Goal: Information Seeking & Learning: Learn about a topic

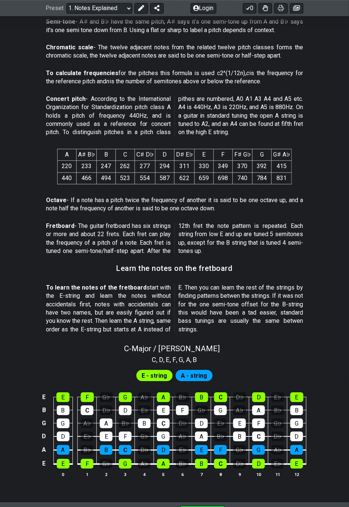
scroll to position [428, 0]
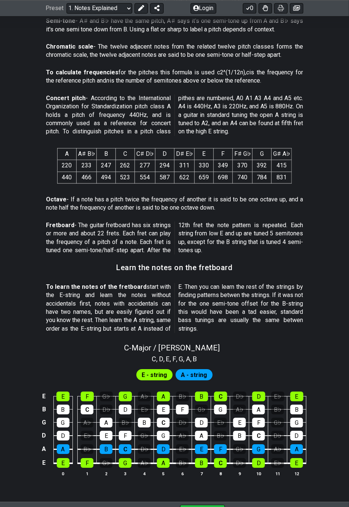
click at [259, 419] on div "F" at bounding box center [258, 423] width 13 height 10
click at [260, 422] on div "F" at bounding box center [258, 423] width 13 height 10
click at [191, 370] on span "A - string" at bounding box center [194, 375] width 26 height 11
click at [202, 375] on span "A - string" at bounding box center [194, 375] width 26 height 11
click at [201, 373] on span "A - string" at bounding box center [194, 375] width 26 height 11
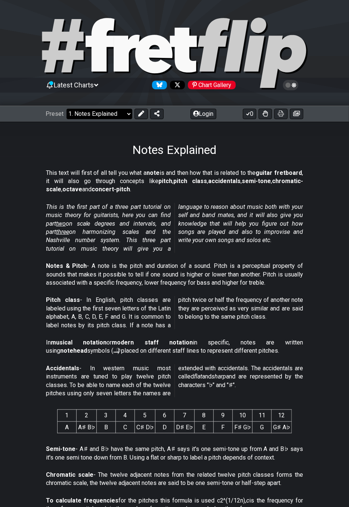
click at [129, 112] on select "Welcome to #fretflip! Initial Preset Custom Preset Minor Pentatonic Major Penta…" at bounding box center [99, 114] width 66 height 10
click at [66, 109] on select "Welcome to #fretflip! Initial Preset Custom Preset Minor Pentatonic Major Penta…" at bounding box center [99, 114] width 66 height 10
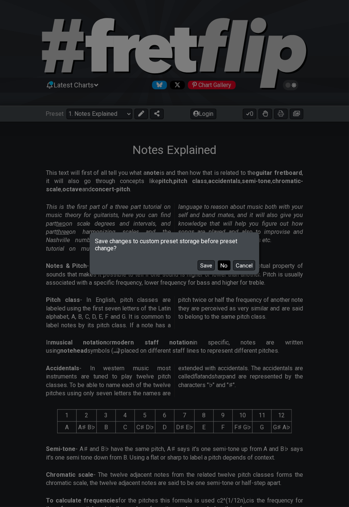
click at [230, 267] on button "No" at bounding box center [224, 265] width 13 height 10
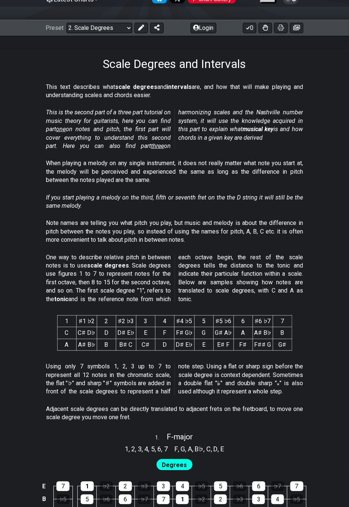
scroll to position [75, 0]
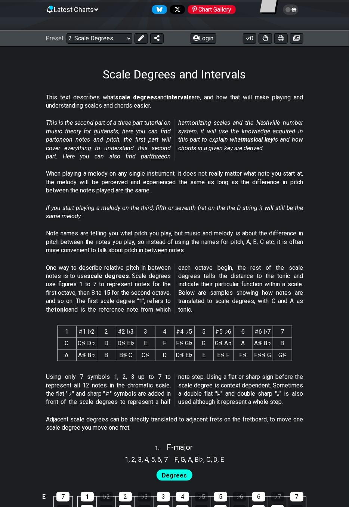
click at [284, 403] on p "Using only 7 symbols 1, 2, 3 up to 7 to represent all 12 notes in the chromatic…" at bounding box center [174, 390] width 257 height 34
click at [282, 401] on p "Using only 7 symbols 1, 2, 3 up to 7 to represent all 12 notes in the chromatic…" at bounding box center [174, 390] width 257 height 34
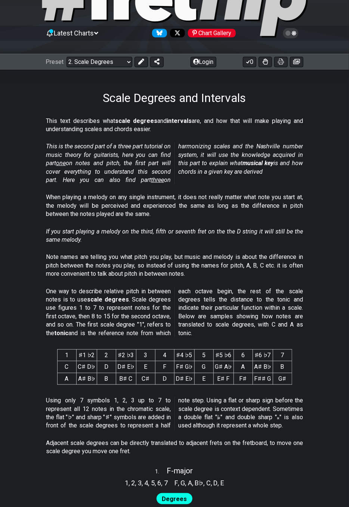
scroll to position [0, 0]
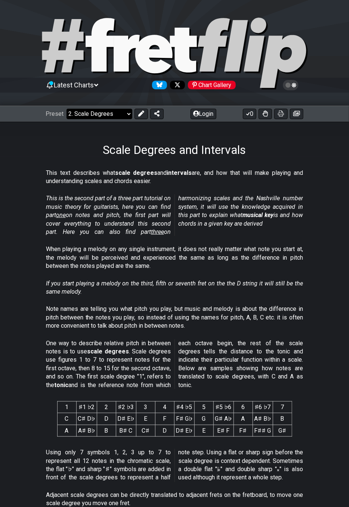
click at [128, 114] on select "Welcome to #fretflip! Initial Preset Custom Preset Minor Pentatonic Major Penta…" at bounding box center [99, 114] width 66 height 10
click at [66, 109] on select "Welcome to #fretflip! Initial Preset Custom Preset Minor Pentatonic Major Penta…" at bounding box center [99, 114] width 66 height 10
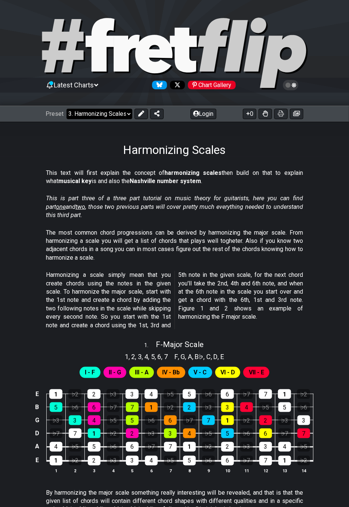
click at [122, 115] on select "Welcome to #fretflip! Initial Preset Custom Preset Minor Pentatonic Major Penta…" at bounding box center [99, 114] width 66 height 10
click at [66, 109] on select "Welcome to #fretflip! Initial Preset Custom Preset Minor Pentatonic Major Penta…" at bounding box center [99, 114] width 66 height 10
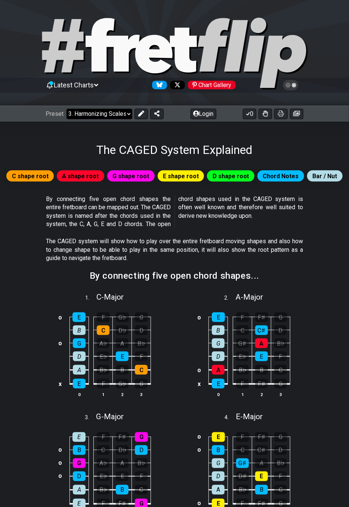
select select "/the-caged-system"
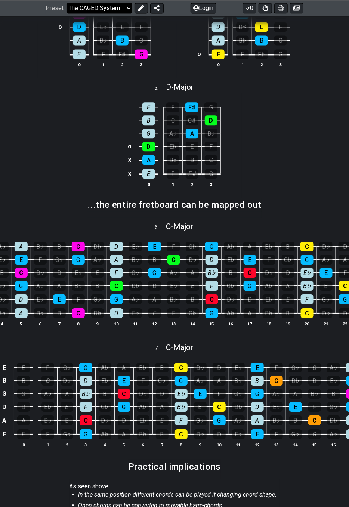
scroll to position [0, 107]
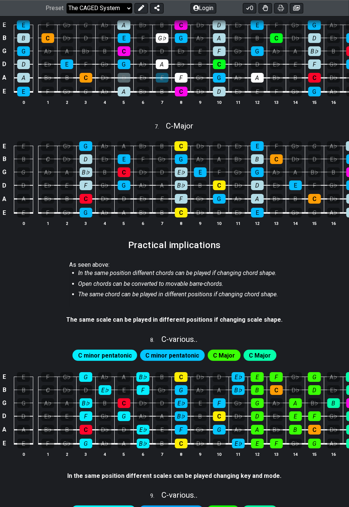
scroll to position [672, 0]
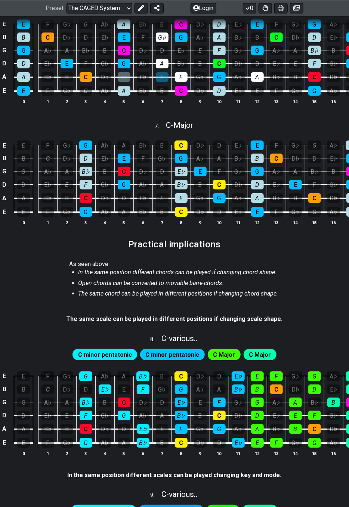
click at [172, 354] on span "C minor pentatonic" at bounding box center [173, 354] width 54 height 11
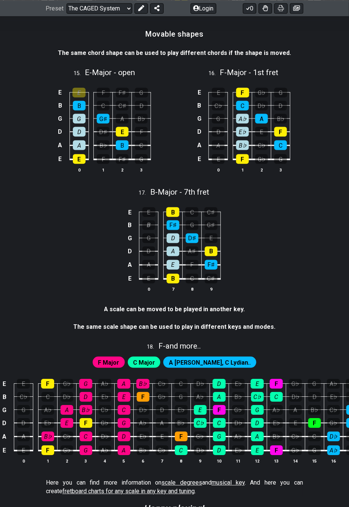
scroll to position [2036, 0]
